Goal: Transaction & Acquisition: Subscribe to service/newsletter

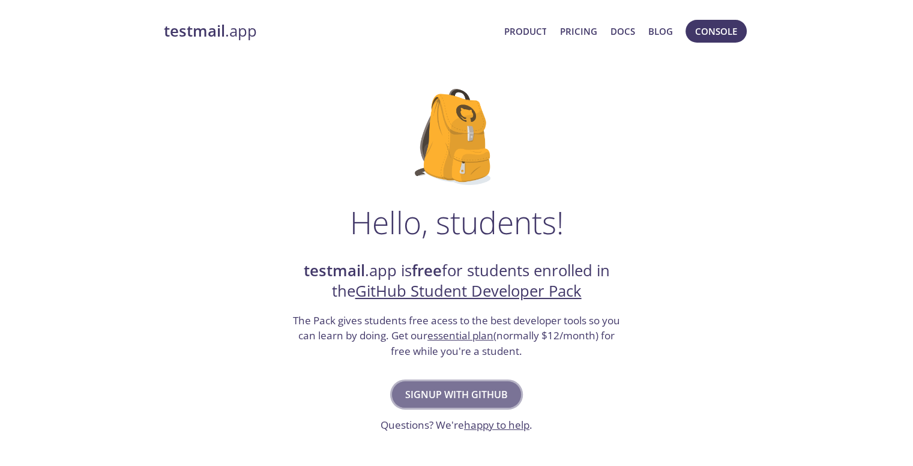
click at [455, 388] on span "Signup with GitHub" at bounding box center [456, 394] width 103 height 17
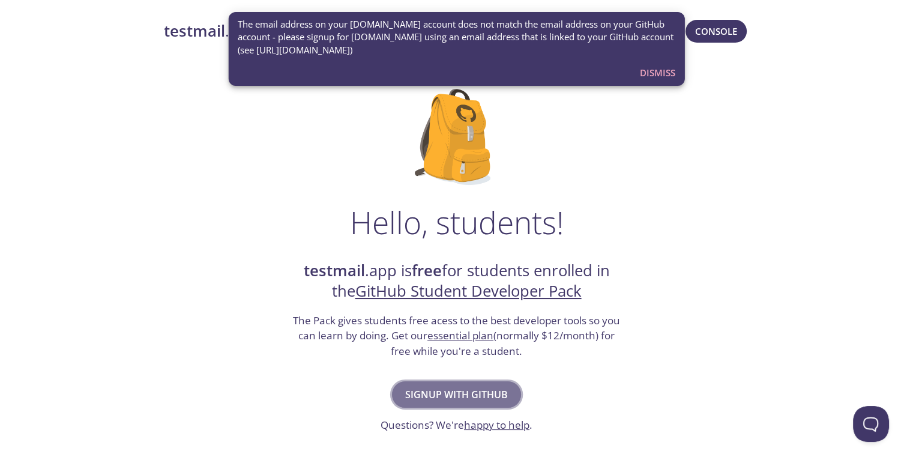
click at [449, 398] on span "Signup with GitHub" at bounding box center [456, 394] width 103 height 17
click at [643, 73] on span "Dismiss" at bounding box center [657, 73] width 35 height 16
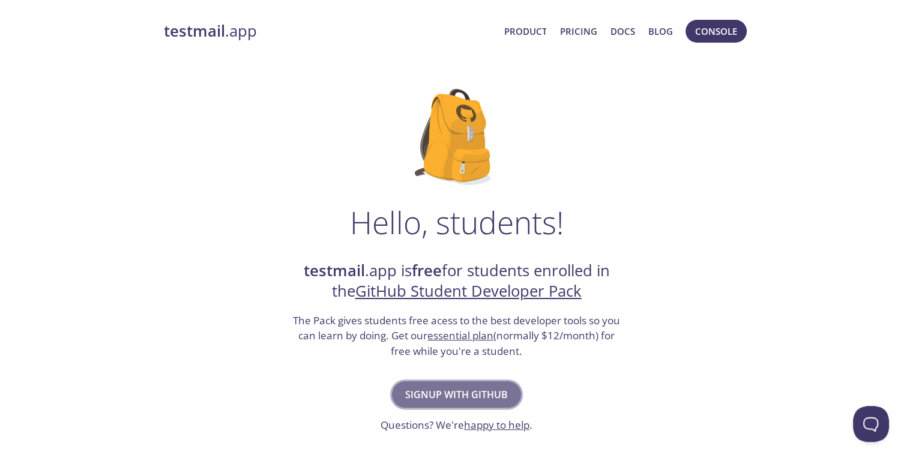
click at [476, 391] on span "Signup with GitHub" at bounding box center [456, 394] width 103 height 17
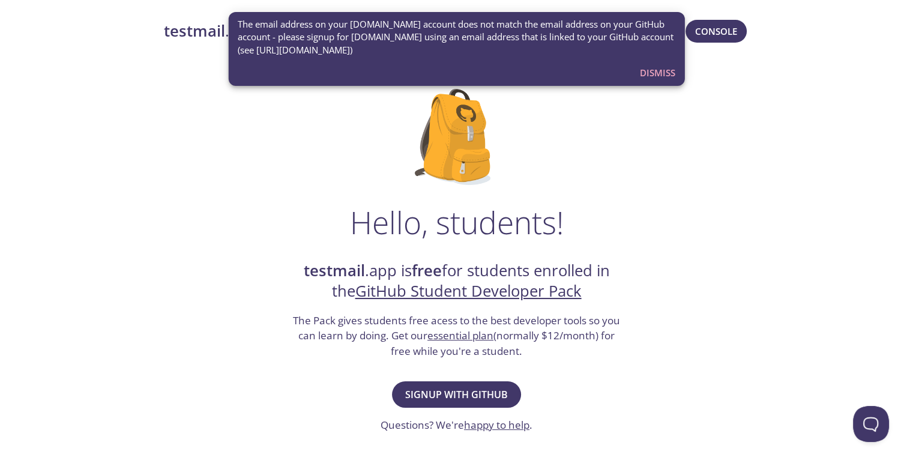
drag, startPoint x: 258, startPoint y: 50, endPoint x: 401, endPoint y: 55, distance: 142.4
click at [401, 55] on span "The email address on your testmail.app account does not match the email address…" at bounding box center [457, 37] width 438 height 38
copy span "https://github.com/settings/emails"
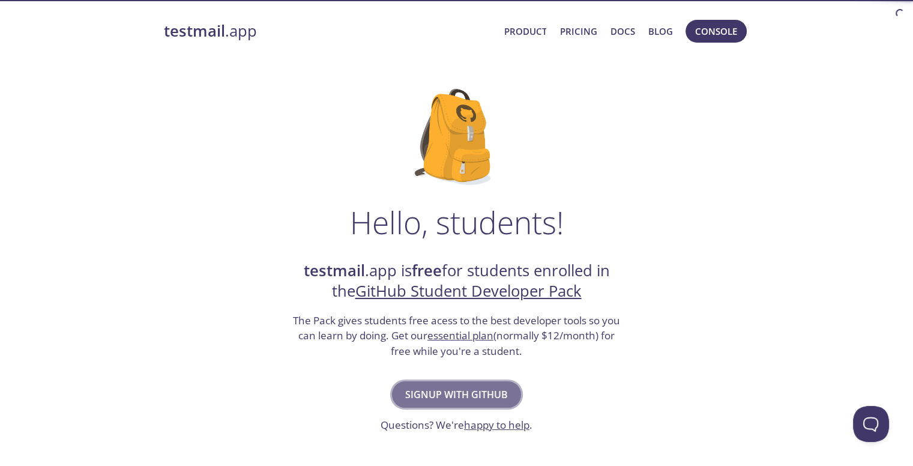
click at [481, 400] on span "Signup with GitHub" at bounding box center [456, 394] width 103 height 17
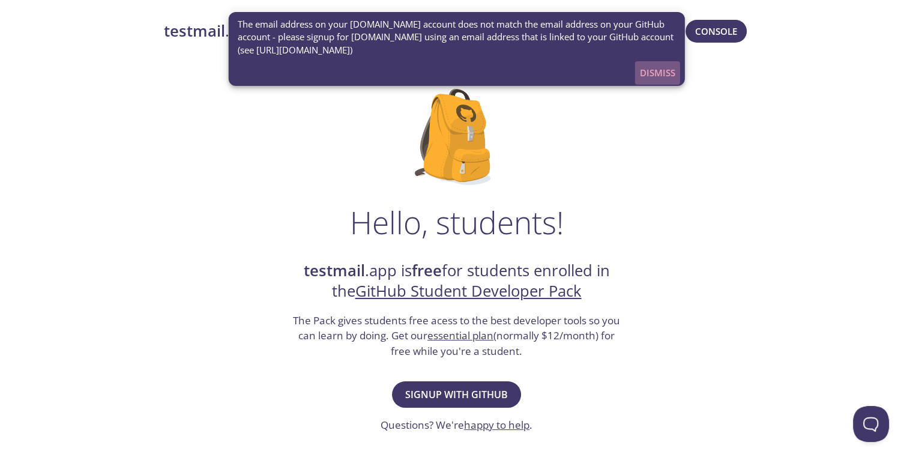
click at [653, 71] on span "Dismiss" at bounding box center [657, 73] width 35 height 16
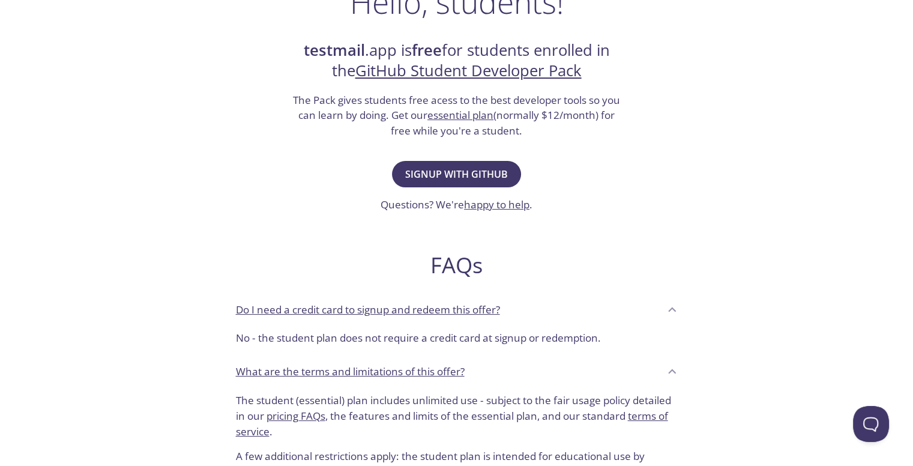
scroll to position [223, 0]
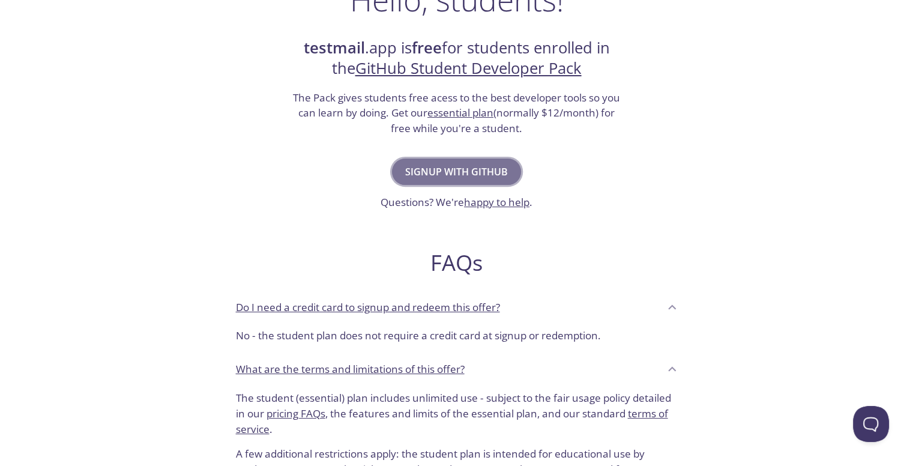
click at [459, 162] on button "Signup with GitHub" at bounding box center [456, 172] width 129 height 26
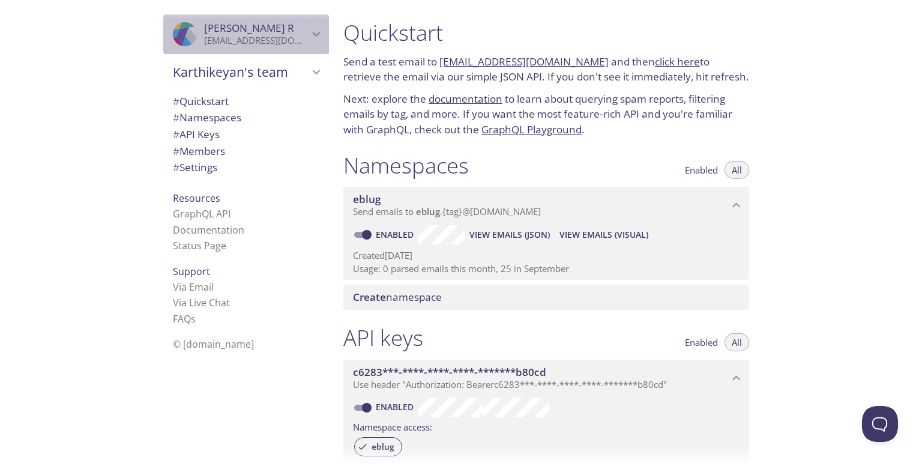
click at [309, 34] on icon "Karthikeyan R" at bounding box center [317, 34] width 16 height 16
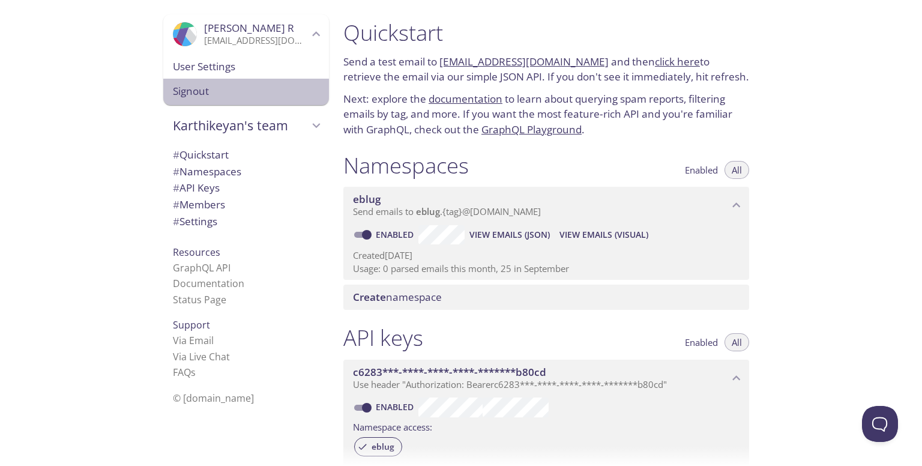
click at [206, 85] on span "Signout" at bounding box center [246, 91] width 147 height 16
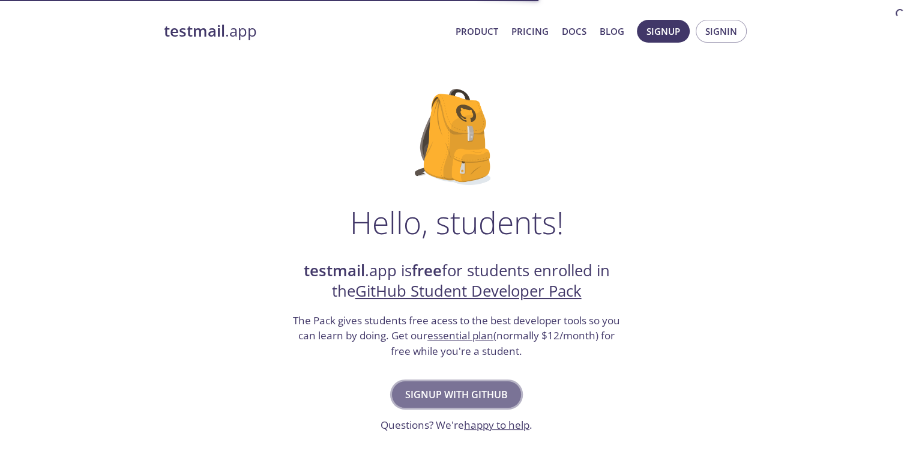
click at [456, 390] on span "Signup with GitHub" at bounding box center [456, 394] width 103 height 17
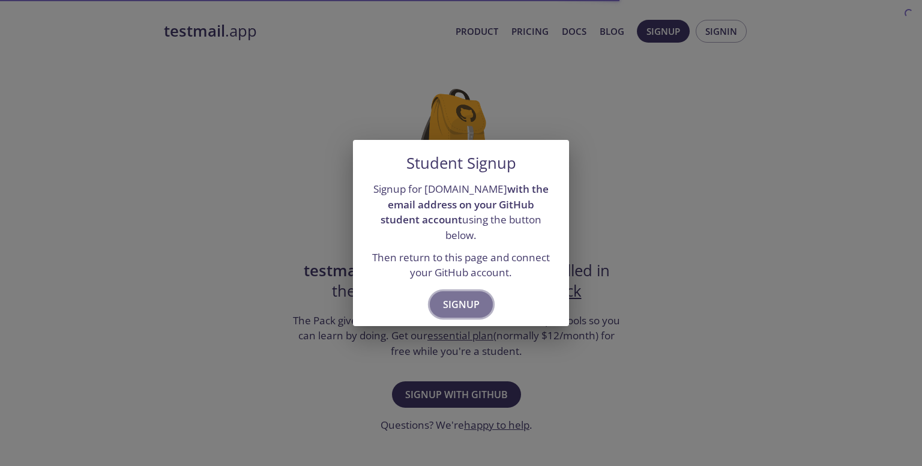
click at [462, 296] on span "Signup" at bounding box center [461, 304] width 37 height 17
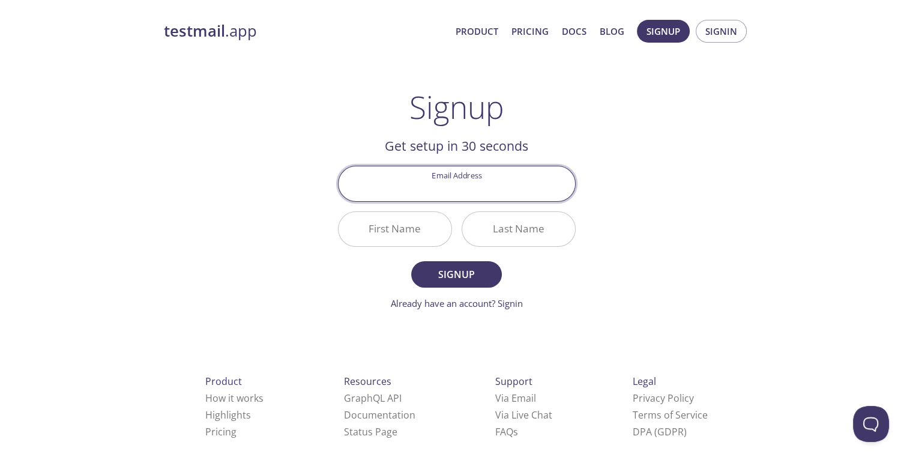
click at [451, 186] on input "Email Address" at bounding box center [457, 183] width 237 height 34
type input "[EMAIL_ADDRESS][DOMAIN_NAME]"
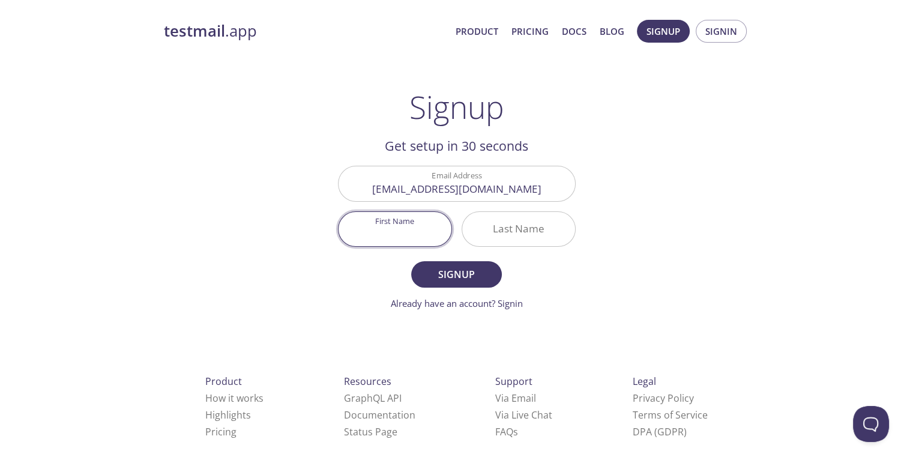
click at [383, 231] on input "First Name" at bounding box center [395, 229] width 113 height 34
type input "[PERSON_NAME]"
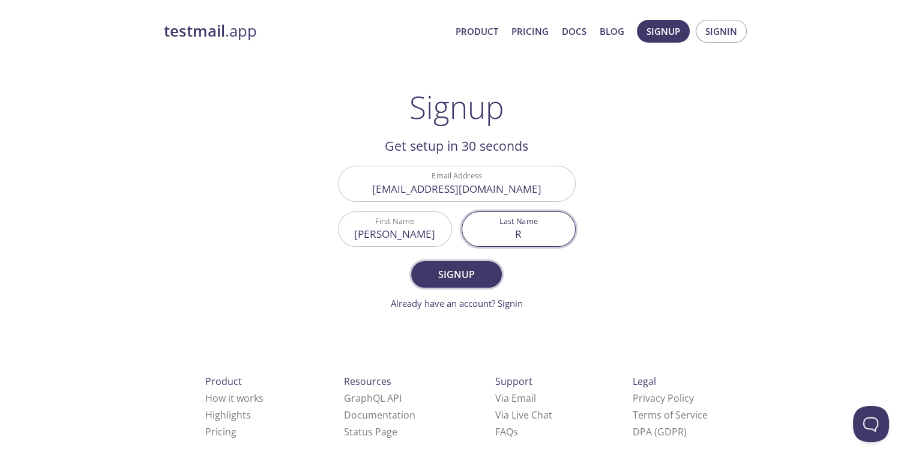
type input "R"
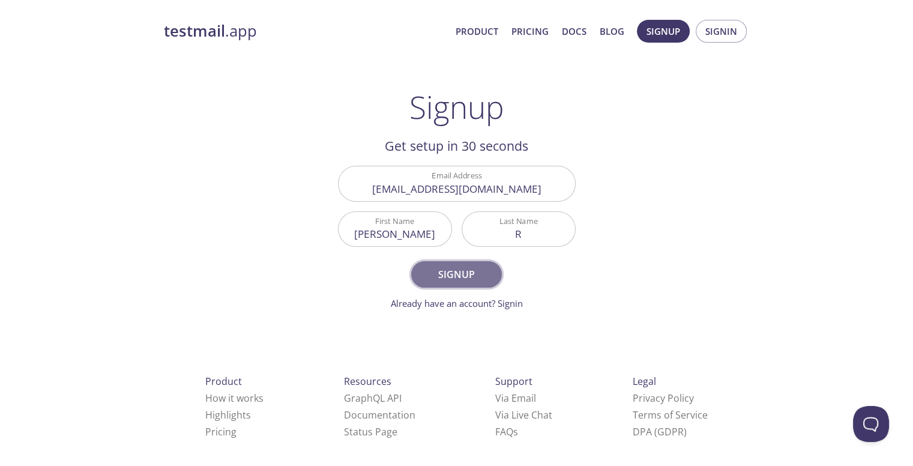
click at [479, 286] on button "Signup" at bounding box center [456, 274] width 90 height 26
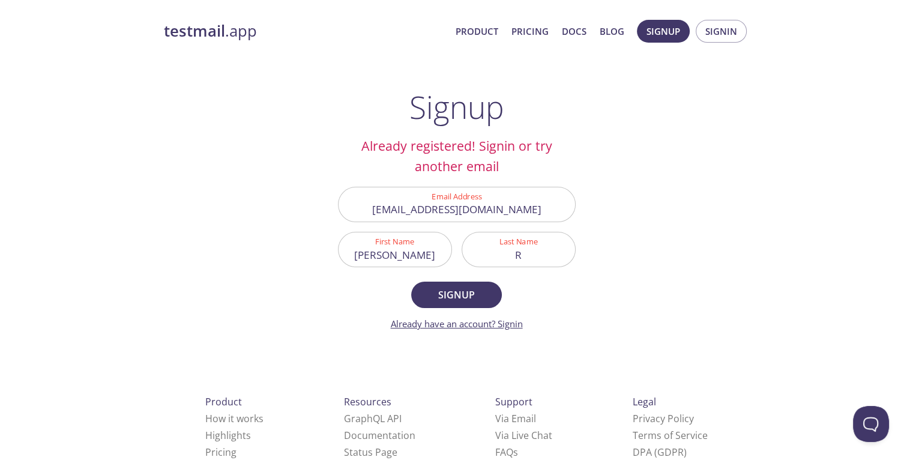
click at [508, 322] on link "Already have an account? Signin" at bounding box center [457, 324] width 132 height 12
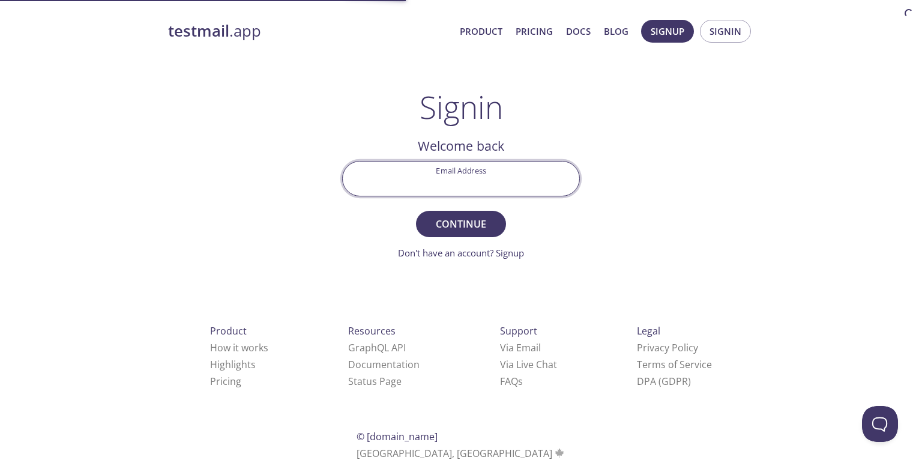
click at [465, 168] on input "Email Address" at bounding box center [461, 179] width 237 height 34
type input "[EMAIL_ADDRESS][DOMAIN_NAME]"
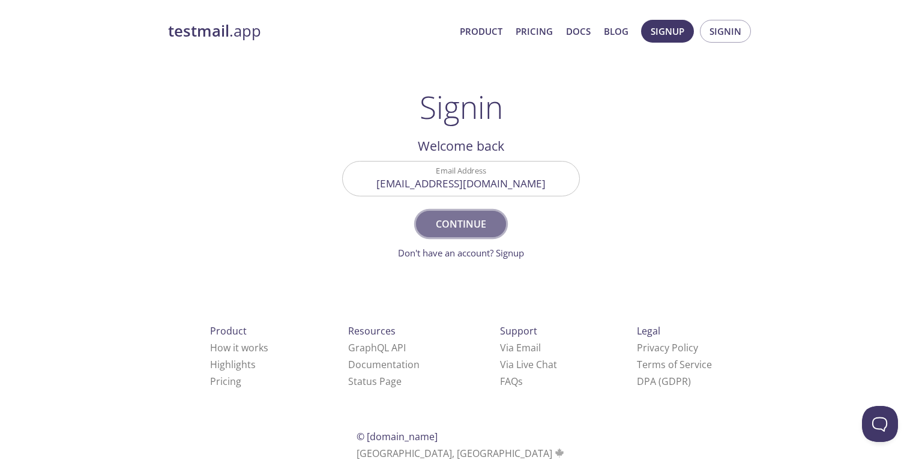
click at [468, 229] on span "Continue" at bounding box center [461, 224] width 64 height 17
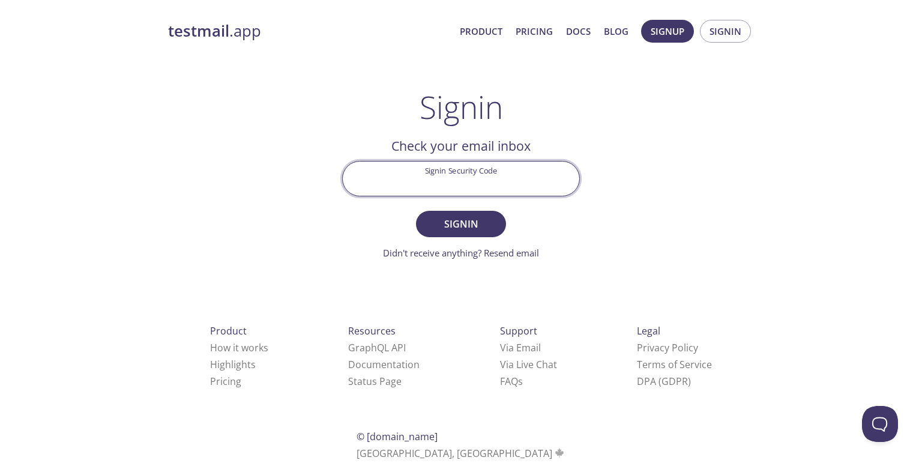
click at [476, 170] on input "Signin Security Code" at bounding box center [461, 179] width 237 height 34
paste input "RSBZEQS"
type input "RSBZEQS"
click at [416, 211] on button "Signin" at bounding box center [461, 224] width 90 height 26
